Goal: Transaction & Acquisition: Purchase product/service

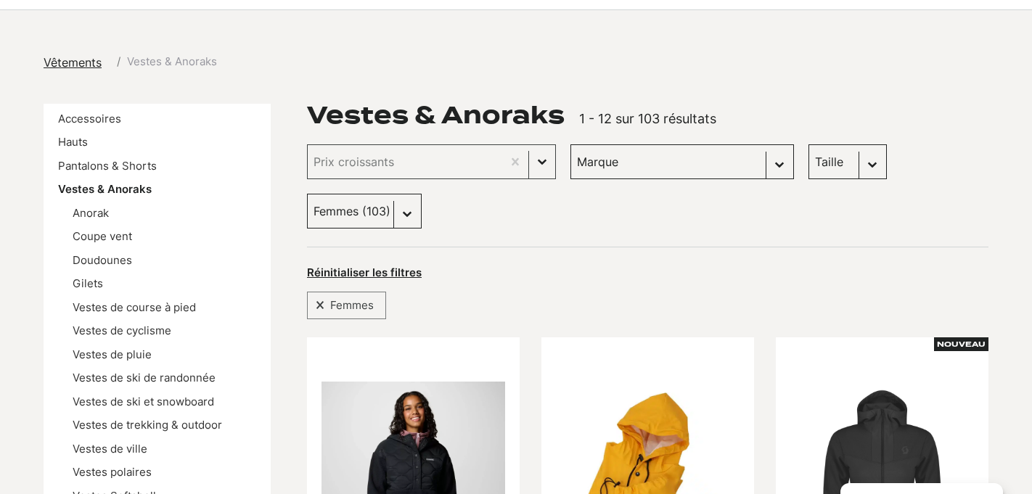
scroll to position [120, 0]
click at [76, 142] on link "Hauts" at bounding box center [73, 143] width 30 height 14
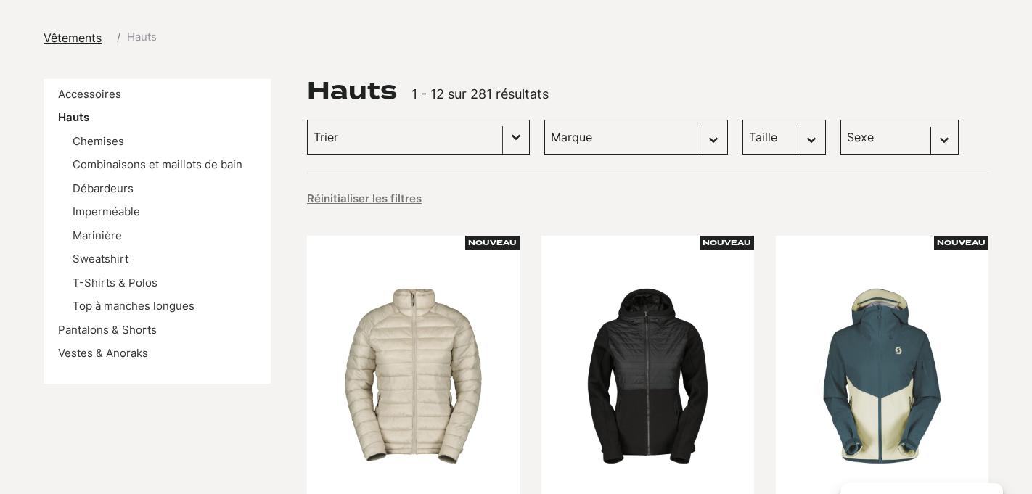
scroll to position [145, 0]
select select "hommes"
click option "Hommes (150)" at bounding box center [0, 0] width 0 height 0
click at [836, 85] on div "Hauts 1 - 12 sur 281 résultats" at bounding box center [647, 90] width 681 height 23
select select "hommes"
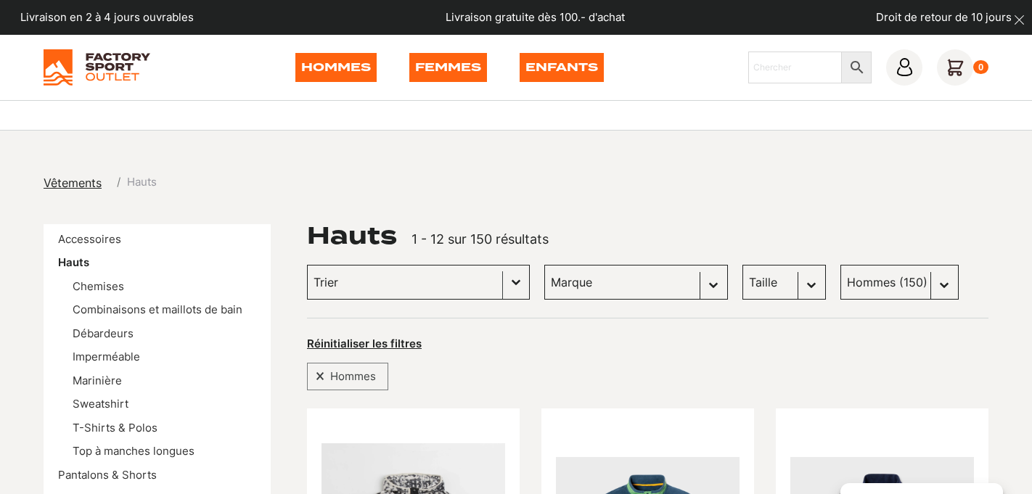
click at [406, 278] on input "Trier le contenu" at bounding box center [404, 282] width 183 height 19
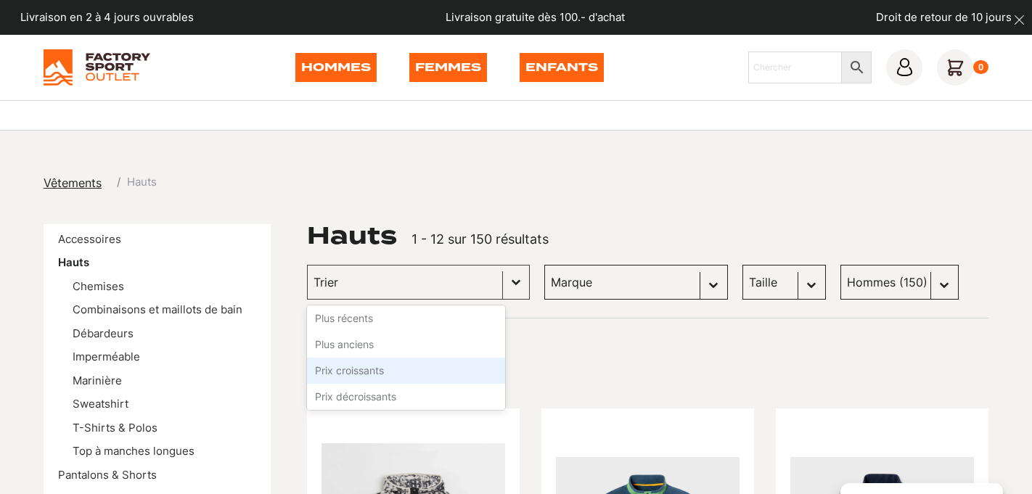
click at [375, 369] on li "Prix croissants" at bounding box center [406, 371] width 198 height 26
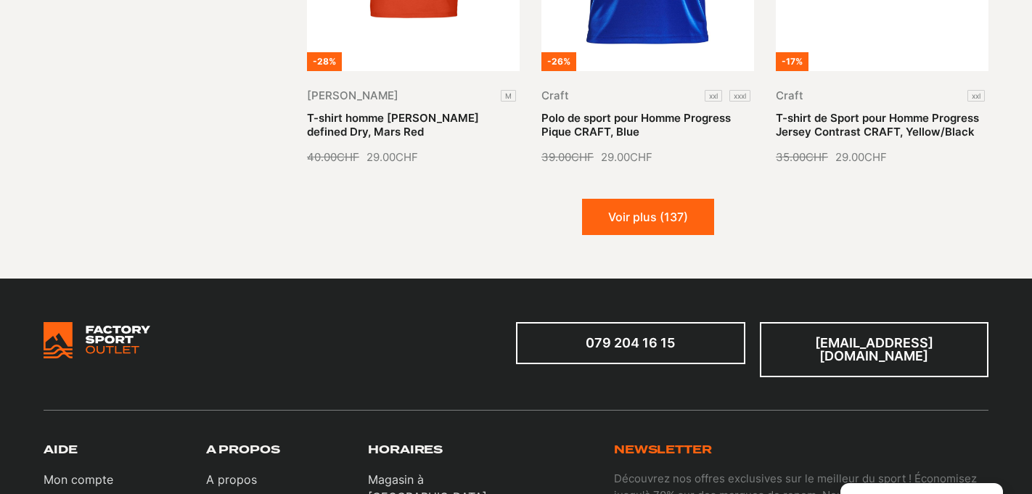
scroll to position [1827, 0]
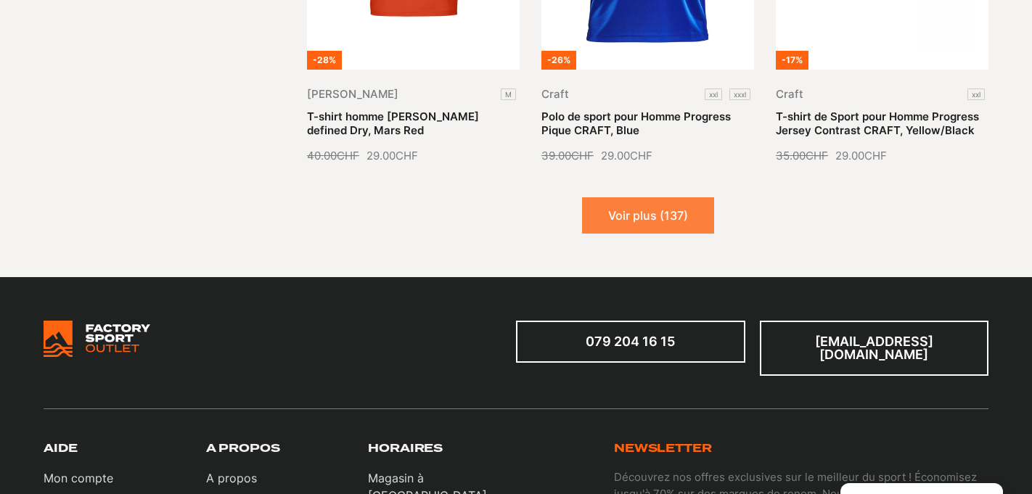
click at [676, 224] on button "Voir plus (137)" at bounding box center [648, 215] width 132 height 36
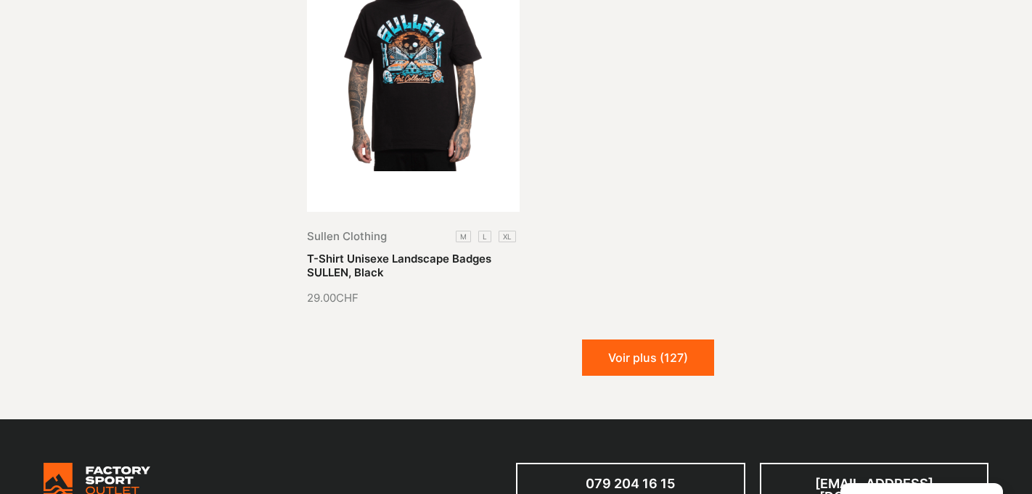
scroll to position [3315, 0]
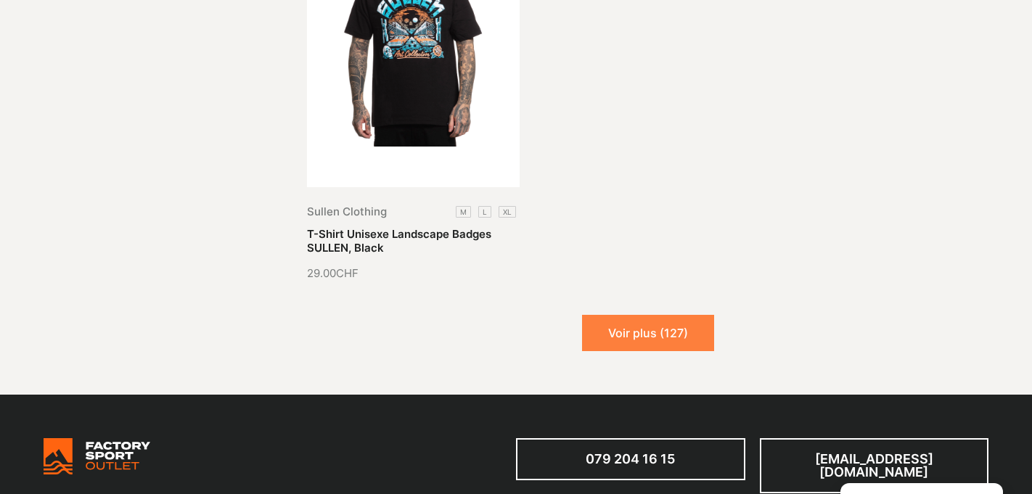
click at [617, 324] on button "Voir plus (127)" at bounding box center [648, 333] width 132 height 36
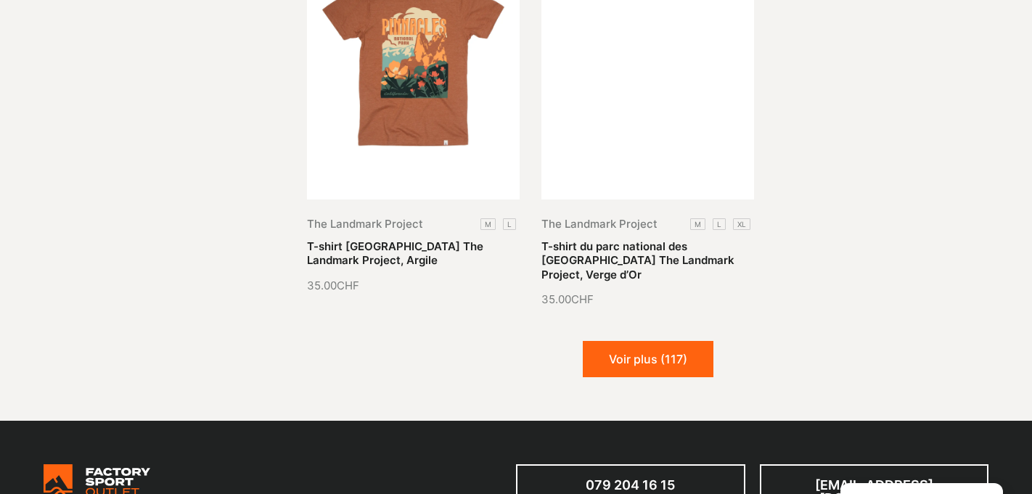
scroll to position [4532, 0]
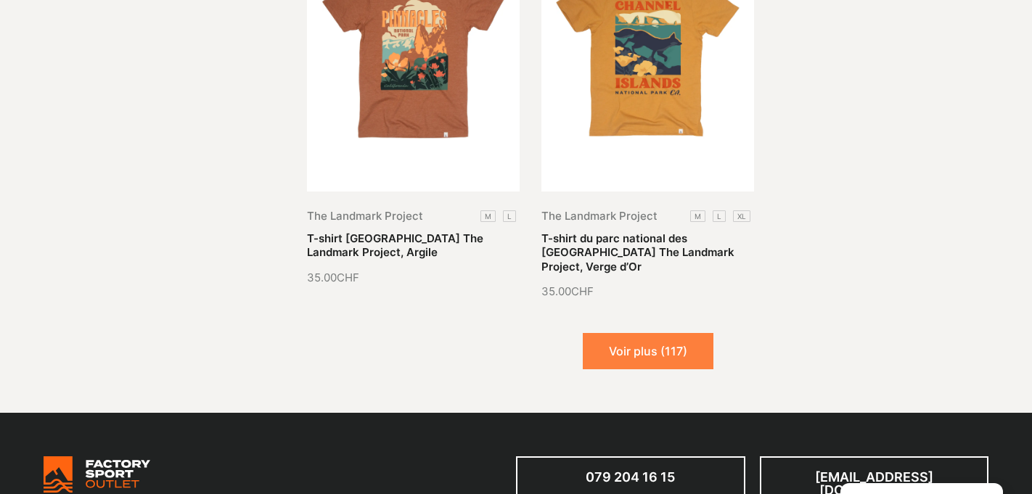
click at [653, 333] on button "Voir plus (117)" at bounding box center [648, 351] width 131 height 36
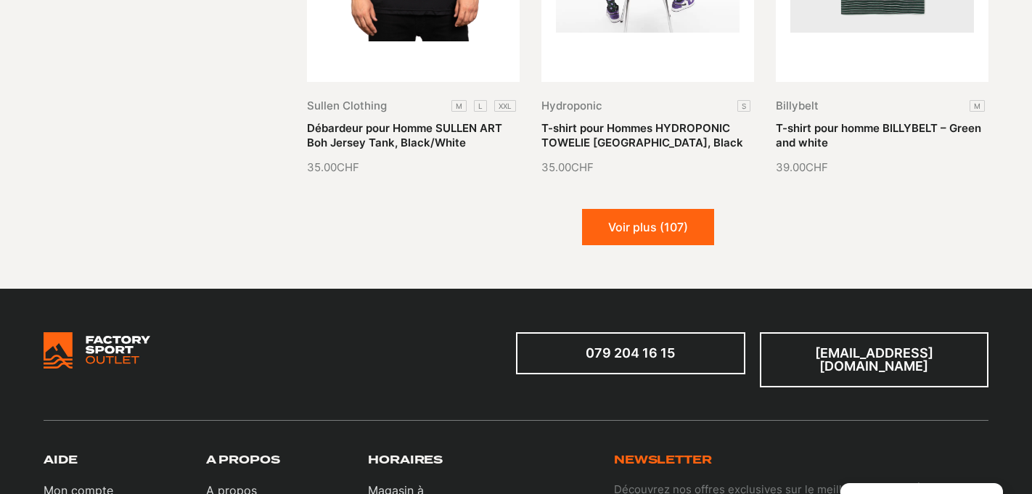
scroll to position [5866, 0]
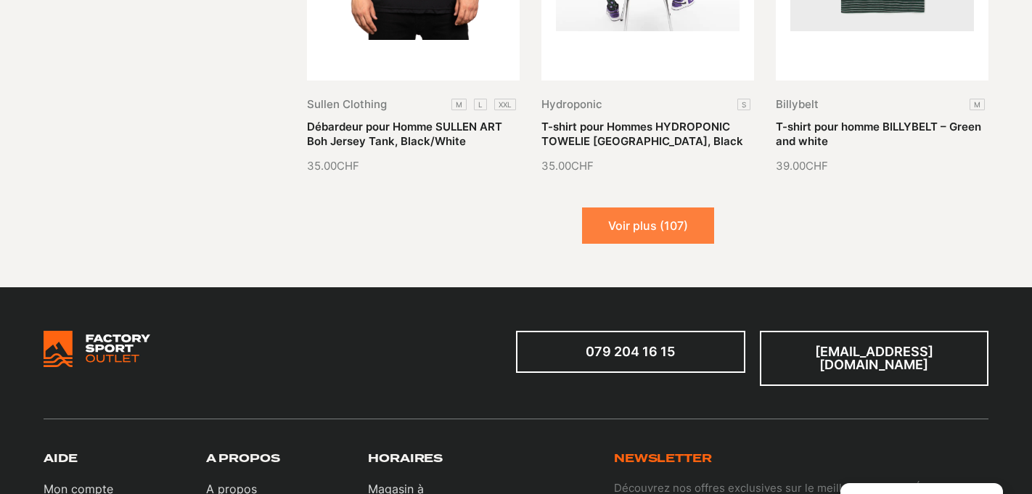
click at [686, 216] on button "Voir plus (107)" at bounding box center [648, 225] width 132 height 36
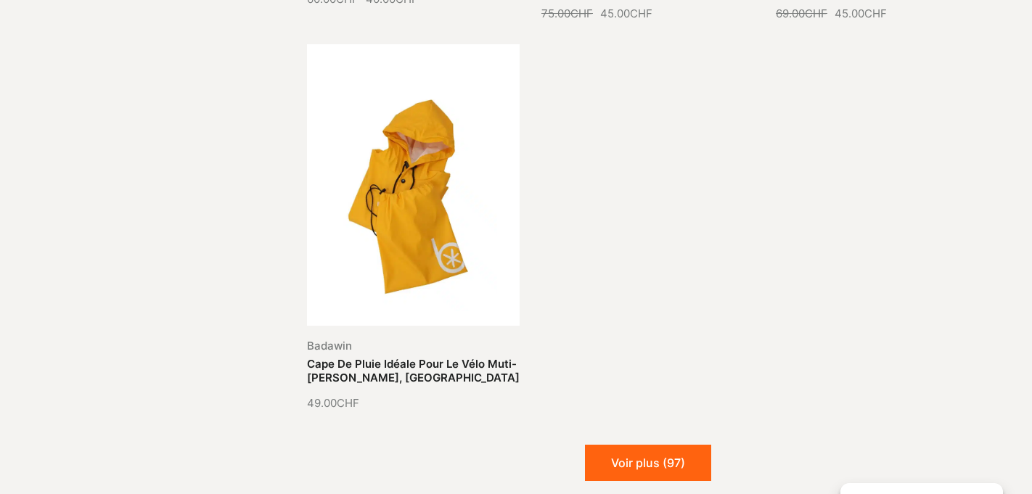
scroll to position [7237, 0]
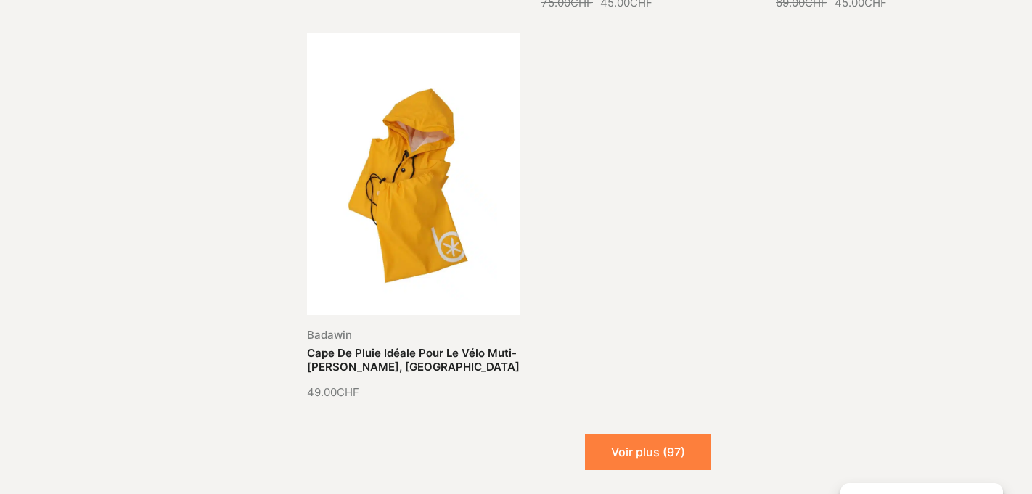
click at [651, 434] on button "Voir plus (97)" at bounding box center [648, 452] width 126 height 36
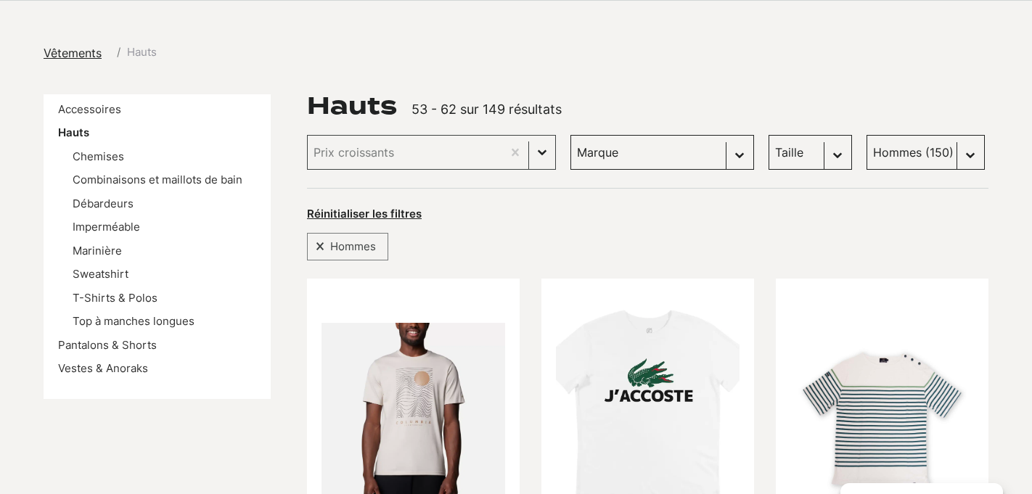
scroll to position [0, 0]
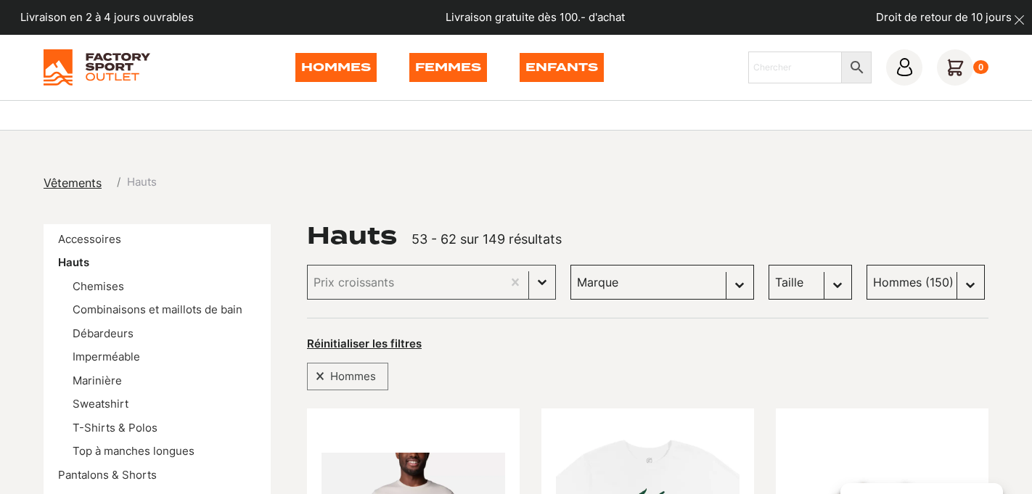
click at [343, 73] on link "Hommes" at bounding box center [335, 67] width 81 height 29
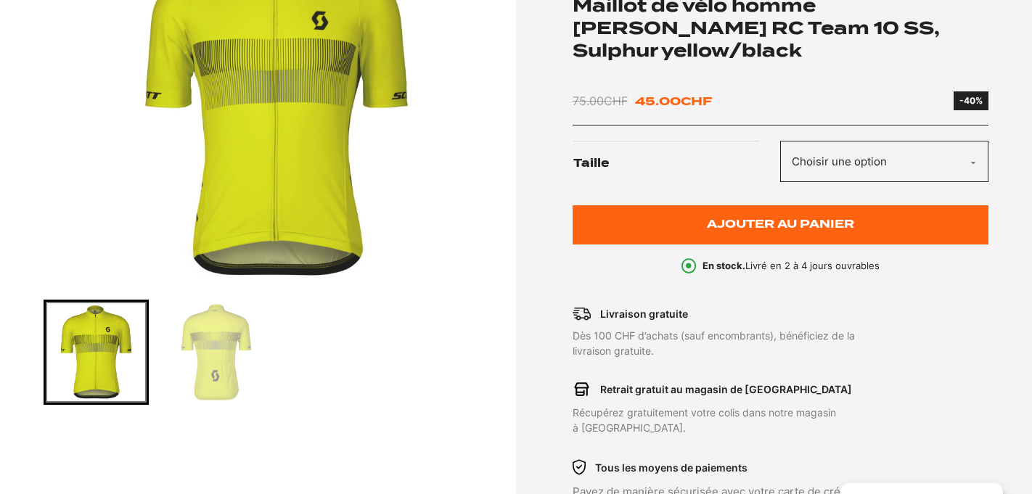
scroll to position [131, 0]
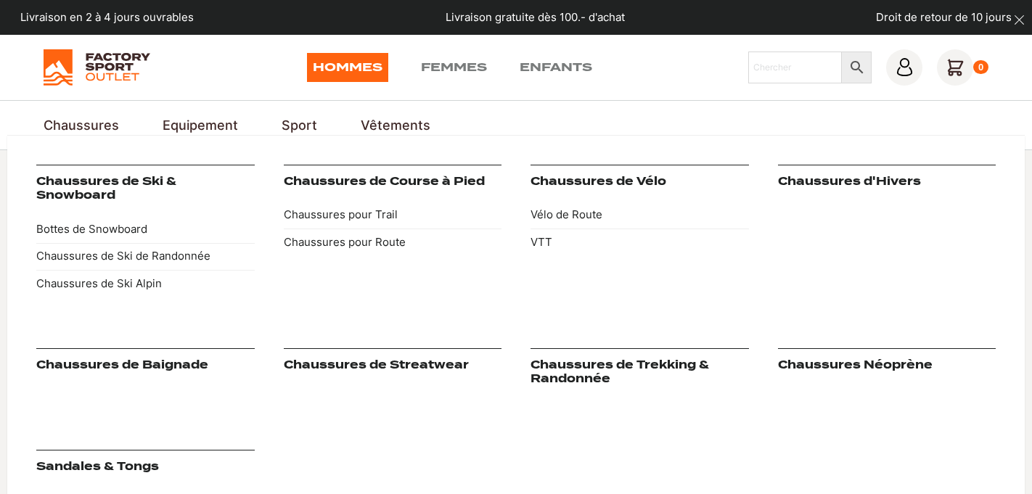
click at [100, 125] on link "Chaussures" at bounding box center [81, 125] width 75 height 20
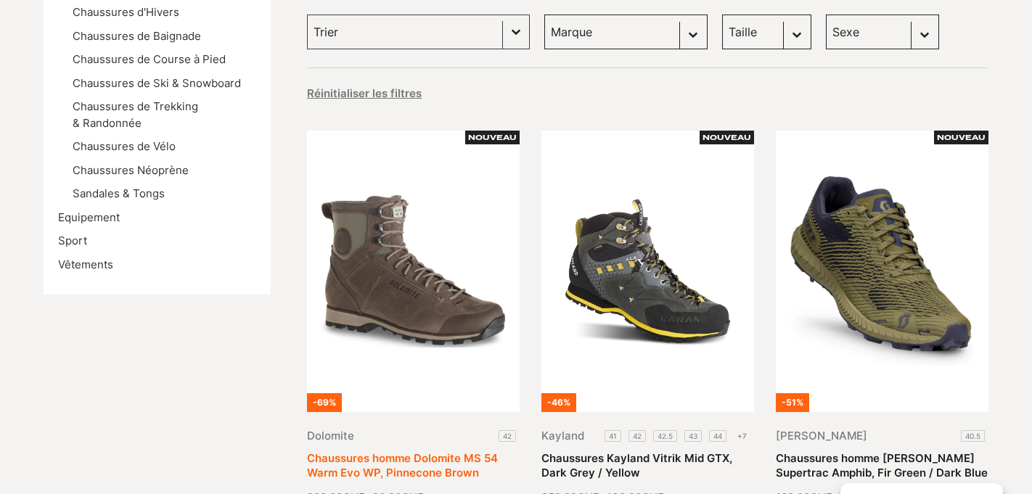
scroll to position [270, 0]
select select "scott"
click option "Scott (22)" at bounding box center [0, 0] width 0 height 0
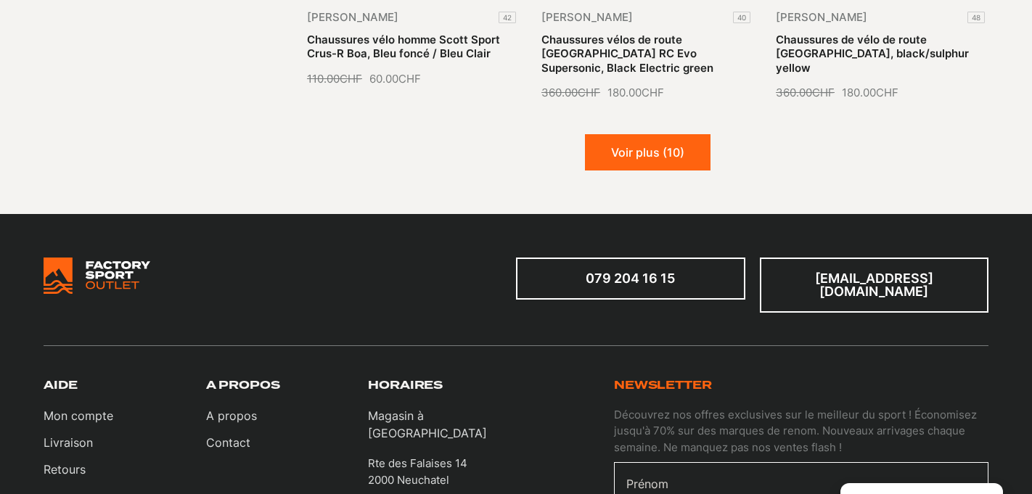
scroll to position [1949, 0]
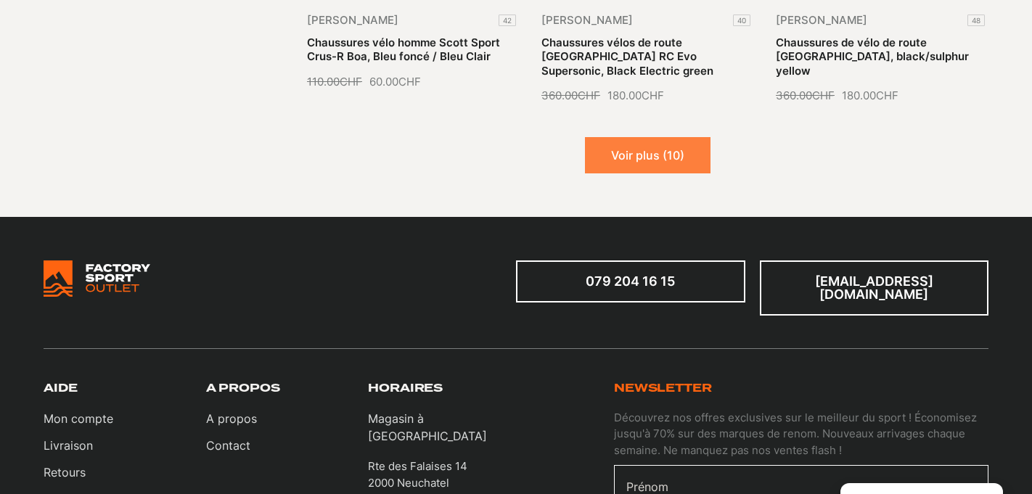
click at [693, 137] on button "Voir plus (10)" at bounding box center [647, 155] width 125 height 36
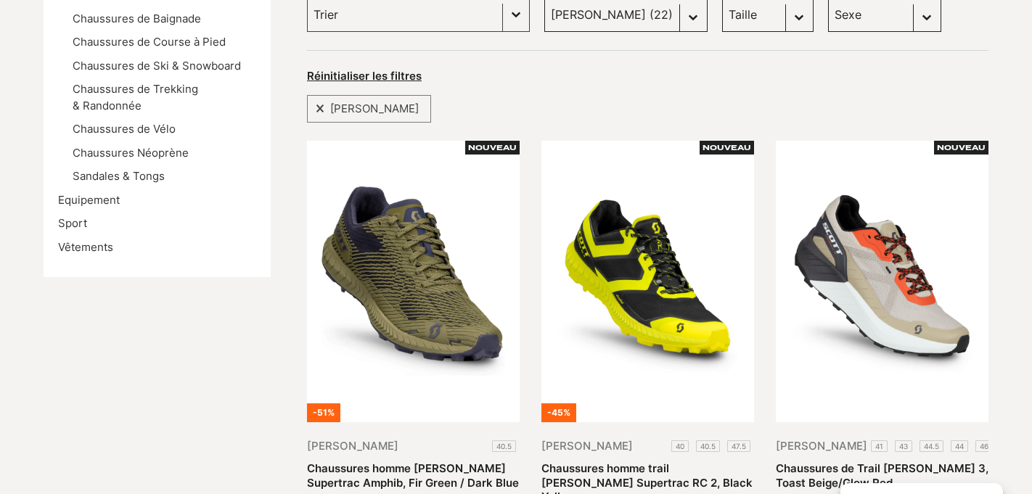
scroll to position [284, 0]
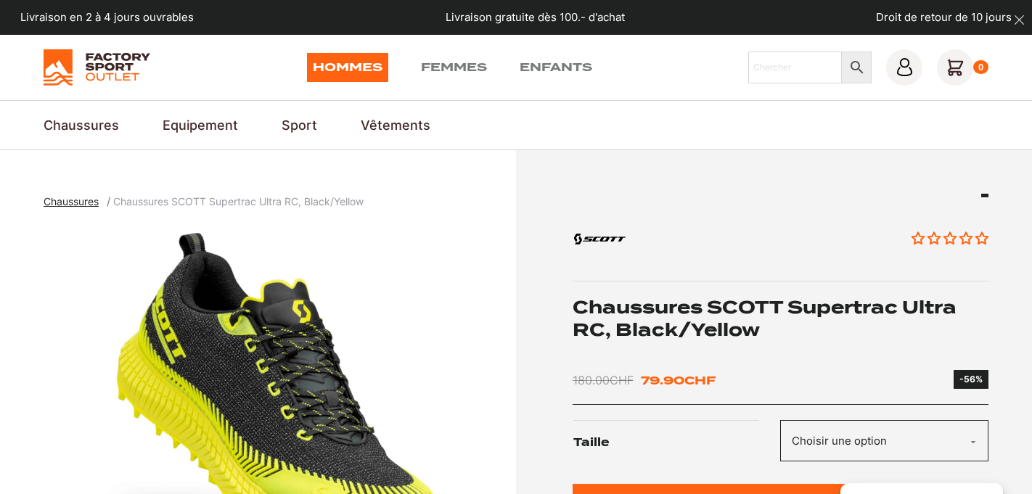
scroll to position [186, 0]
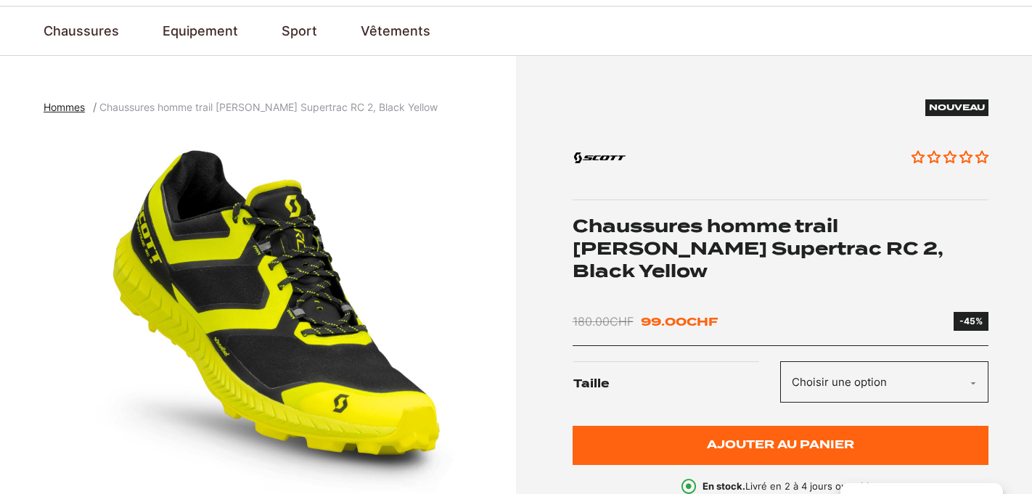
scroll to position [95, 0]
